Goal: Information Seeking & Learning: Learn about a topic

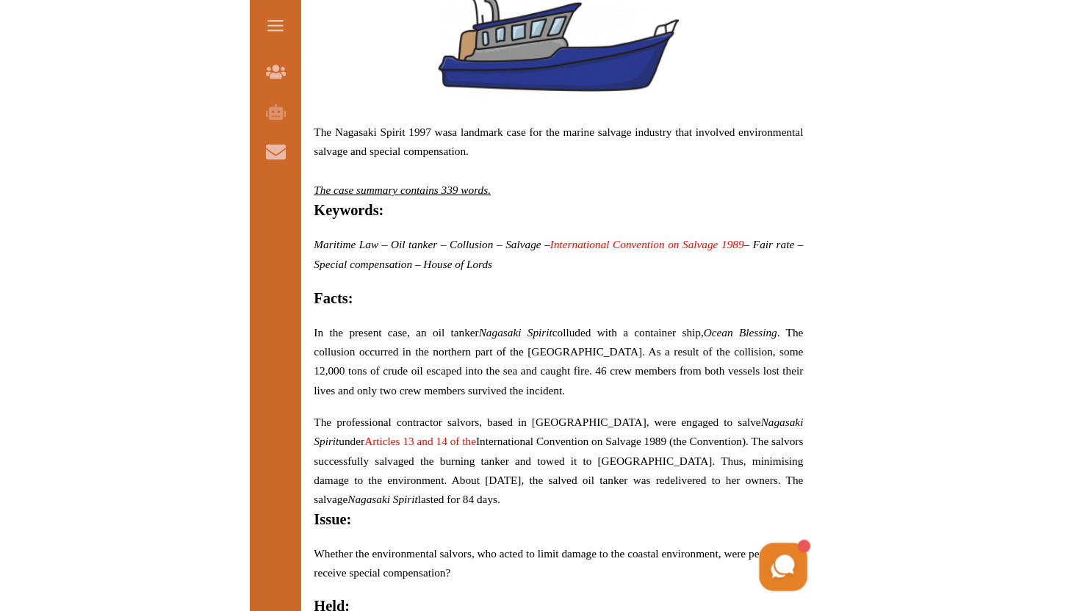
scroll to position [686, 0]
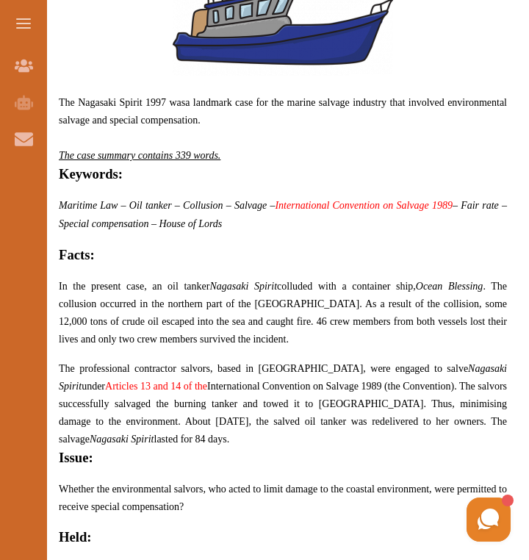
drag, startPoint x: 314, startPoint y: 297, endPoint x: 345, endPoint y: 323, distance: 40.7
click at [345, 323] on p "In the present case, an oil tanker Nagasaki Spirit colluded with a container sh…" at bounding box center [283, 312] width 448 height 71
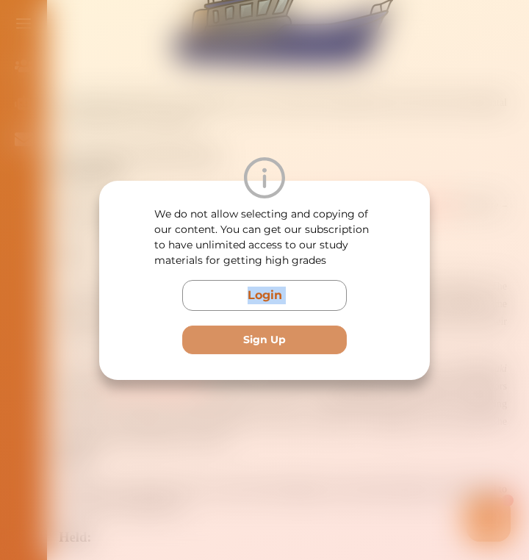
drag, startPoint x: 345, startPoint y: 321, endPoint x: 396, endPoint y: 255, distance: 83.8
click at [396, 255] on div "We do not allow selecting and copying of our content. You can get our subscript…" at bounding box center [264, 281] width 265 height 148
click at [459, 276] on div "We do not allow selecting and copying of our content. You can get our subscript…" at bounding box center [264, 280] width 529 height 560
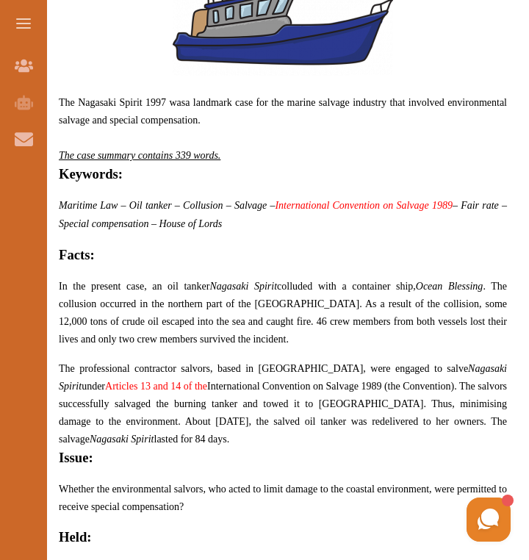
drag, startPoint x: 275, startPoint y: 337, endPoint x: 195, endPoint y: 312, distance: 83.9
click at [195, 312] on p "In the present case, an oil tanker Nagasaki Spirit colluded with a container sh…" at bounding box center [283, 312] width 448 height 71
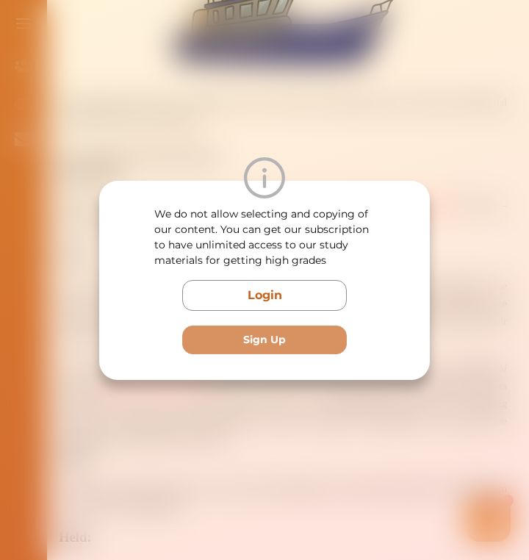
click at [346, 367] on div "We do not allow selecting and copying of our content. You can get our subscript…" at bounding box center [264, 280] width 331 height 199
click at [359, 423] on div "We do not allow selecting and copying of our content. You can get our subscript…" at bounding box center [264, 280] width 529 height 560
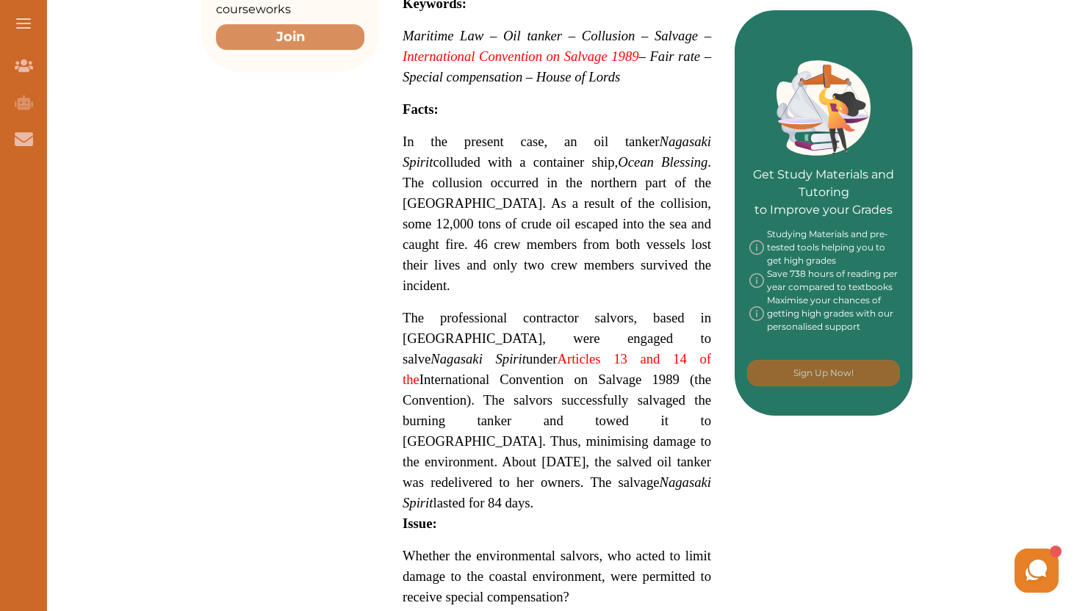
scroll to position [607, 0]
